Goal: Information Seeking & Learning: Learn about a topic

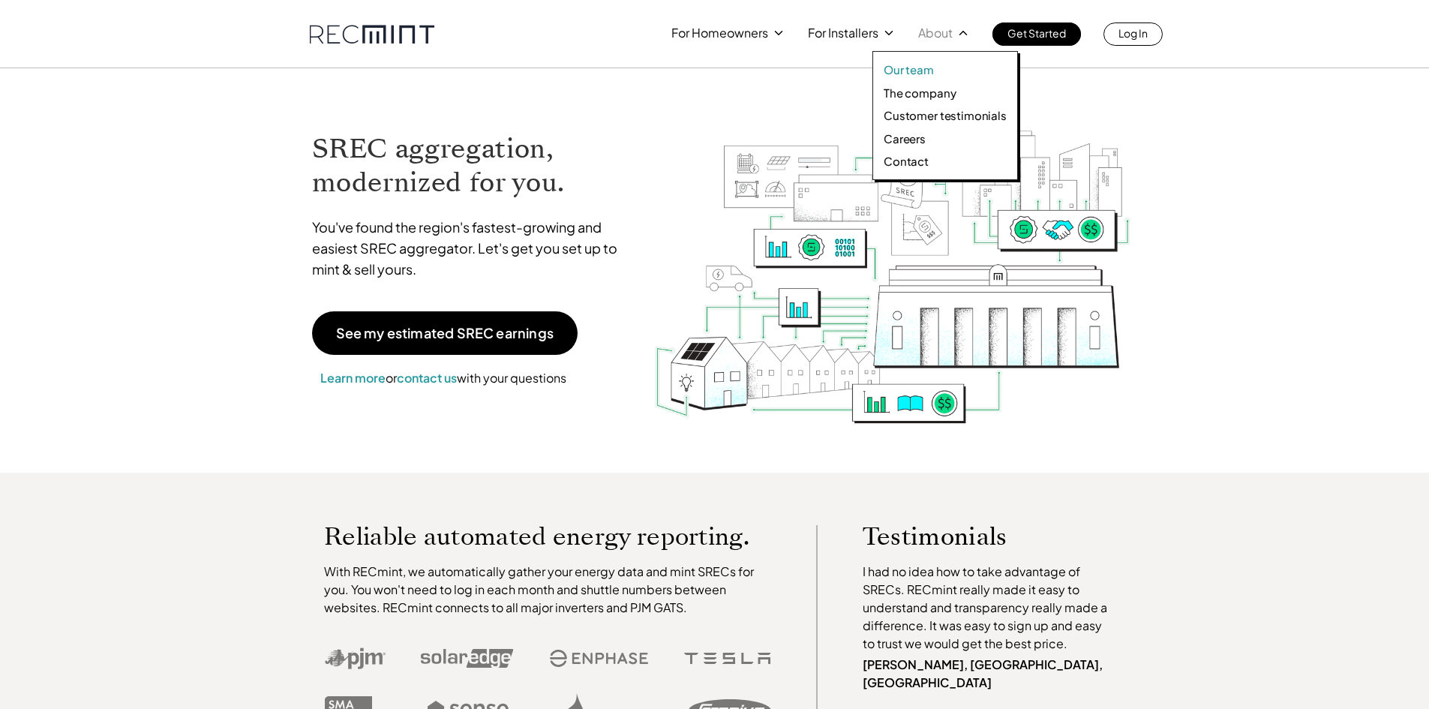
click at [925, 70] on p "Our team" at bounding box center [909, 69] width 50 height 15
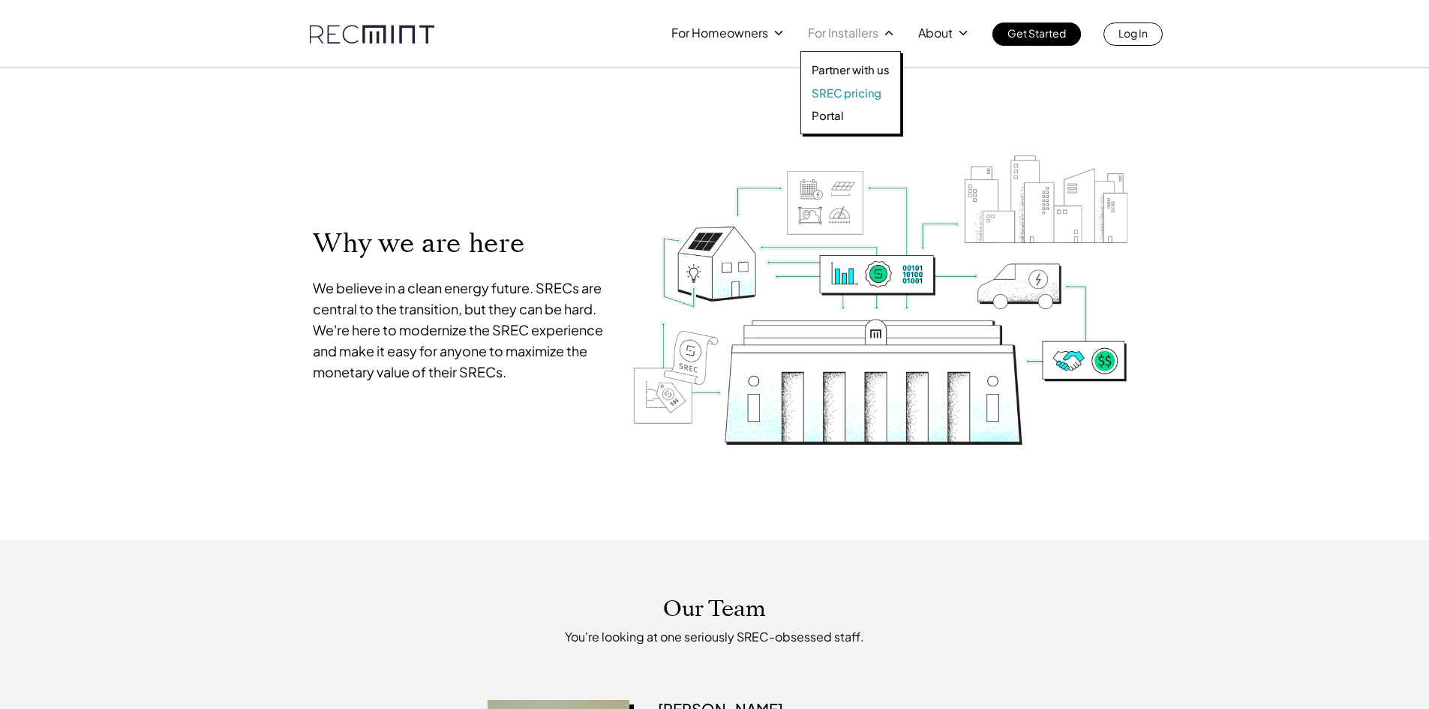
click at [862, 93] on p "SREC pricing" at bounding box center [847, 93] width 70 height 15
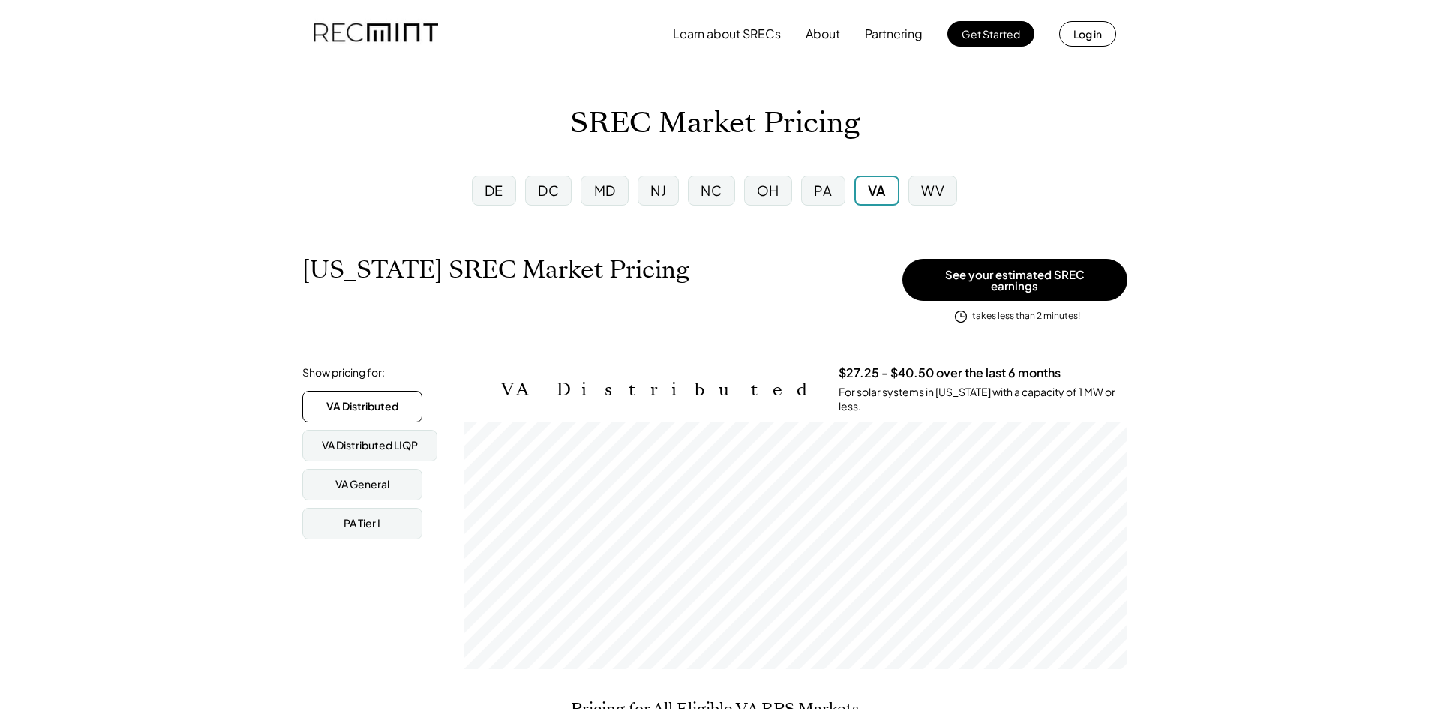
scroll to position [248, 664]
click at [545, 187] on div "DC" at bounding box center [548, 190] width 21 height 19
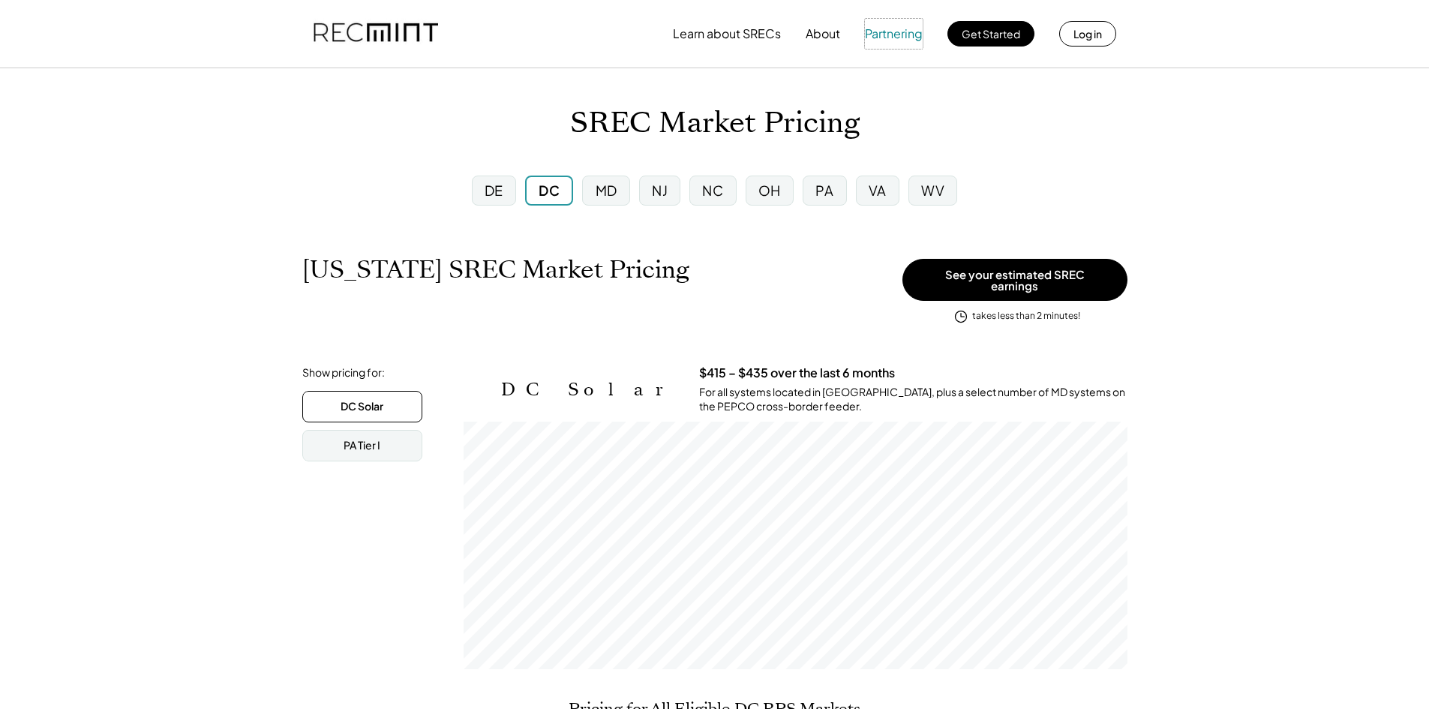
click at [890, 34] on button "Partnering" at bounding box center [894, 34] width 58 height 30
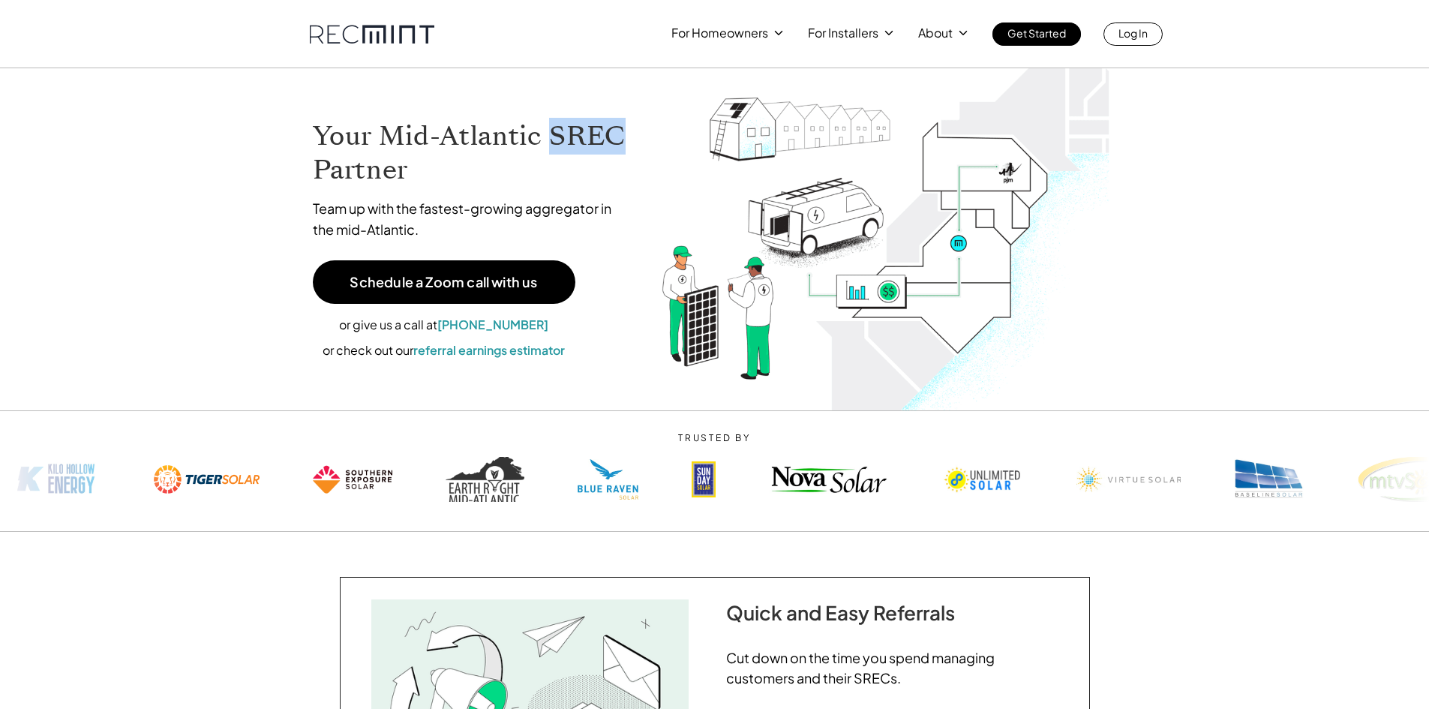
drag, startPoint x: 623, startPoint y: 136, endPoint x: 545, endPoint y: 133, distance: 78.1
click at [545, 133] on h1 "Your Mid-Atlantic SREC Partner" at bounding box center [472, 153] width 319 height 68
copy h1 "SREC"
